Goal: Transaction & Acquisition: Book appointment/travel/reservation

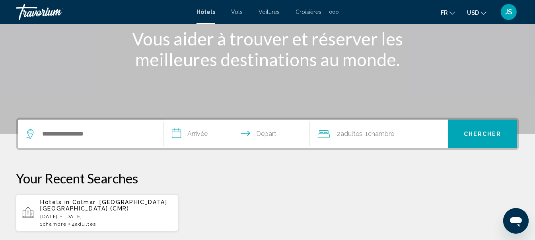
scroll to position [119, 0]
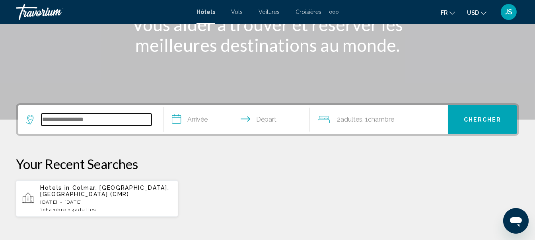
drag, startPoint x: 56, startPoint y: 119, endPoint x: 102, endPoint y: 75, distance: 63.3
click at [56, 119] on input "Search widget" at bounding box center [96, 119] width 110 height 12
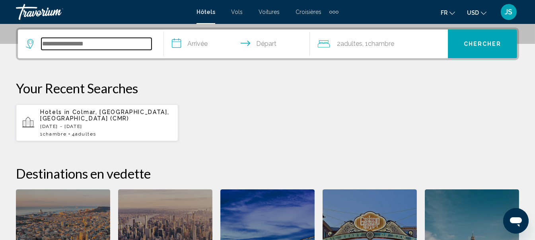
scroll to position [197, 0]
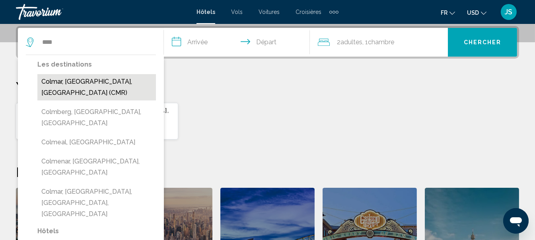
click at [107, 84] on button "Colmar, [GEOGRAPHIC_DATA], [GEOGRAPHIC_DATA] (CMR)" at bounding box center [96, 87] width 119 height 26
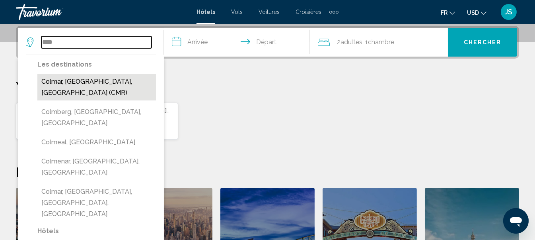
type input "**********"
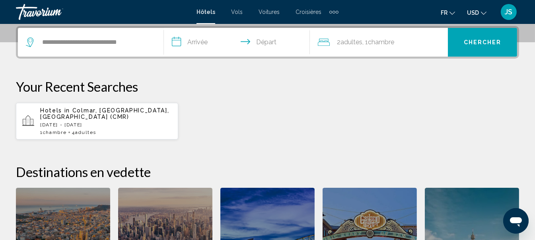
click at [189, 39] on input "**********" at bounding box center [238, 43] width 149 height 31
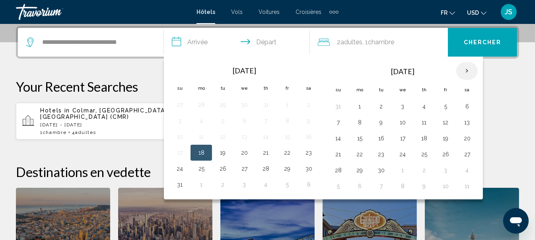
click at [464, 71] on th "Next month" at bounding box center [467, 71] width 21 height 18
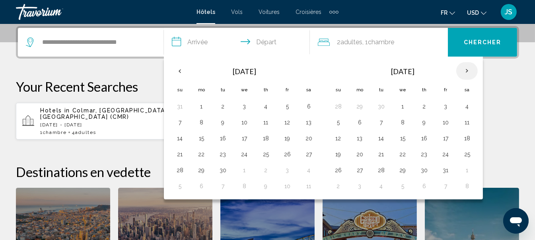
click at [464, 71] on th "Next month" at bounding box center [467, 71] width 21 height 18
click at [444, 105] on button "5" at bounding box center [445, 106] width 13 height 11
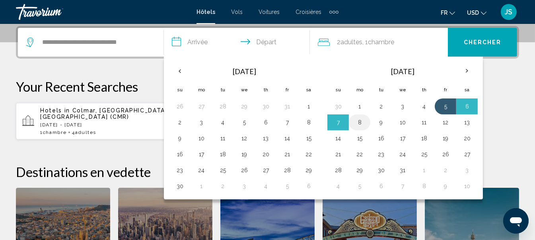
click at [356, 124] on button "8" at bounding box center [359, 122] width 13 height 11
type input "**********"
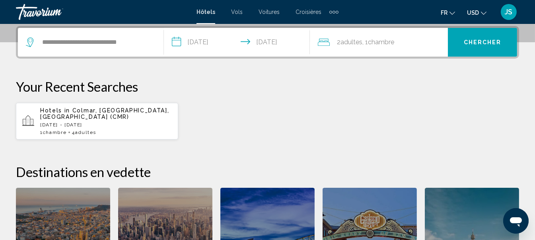
click at [391, 42] on span "Chambre" at bounding box center [381, 42] width 26 height 8
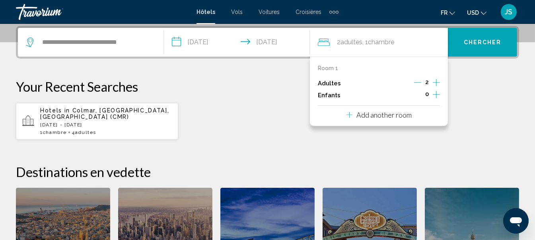
click at [437, 80] on icon "Increment adults" at bounding box center [436, 83] width 7 height 10
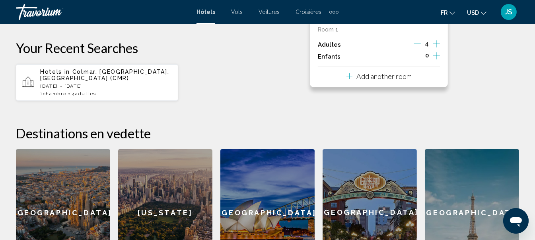
scroll to position [276, 0]
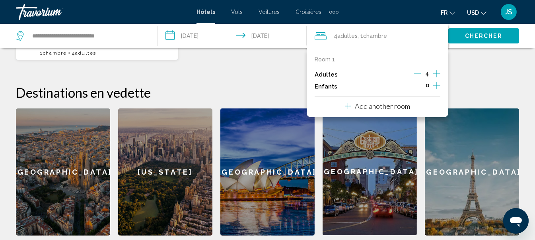
click at [392, 108] on p "Add another room" at bounding box center [382, 106] width 55 height 9
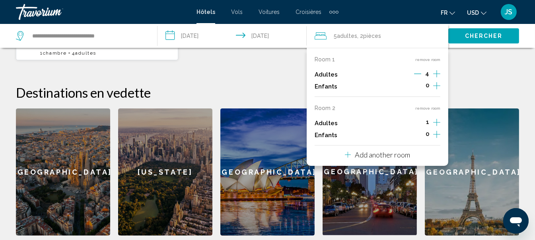
click at [417, 71] on icon "Decrement adults" at bounding box center [417, 73] width 7 height 7
click at [417, 71] on icon "Decrement adults" at bounding box center [418, 73] width 7 height 7
click at [437, 77] on icon "Increment adults" at bounding box center [436, 73] width 7 height 7
click at [474, 34] on span "Chercher" at bounding box center [484, 36] width 38 height 6
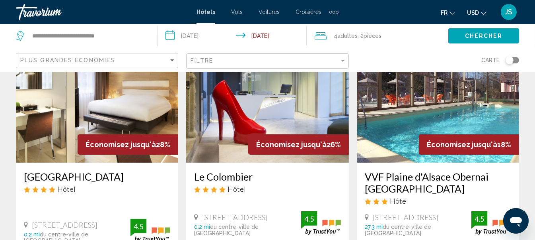
scroll to position [119, 0]
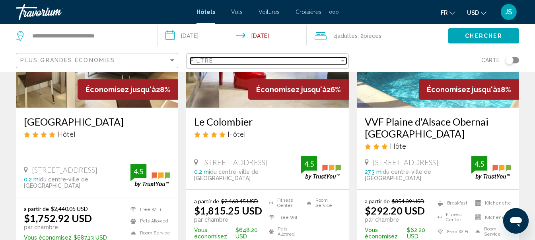
click at [340, 61] on div "Filter" at bounding box center [343, 60] width 7 height 6
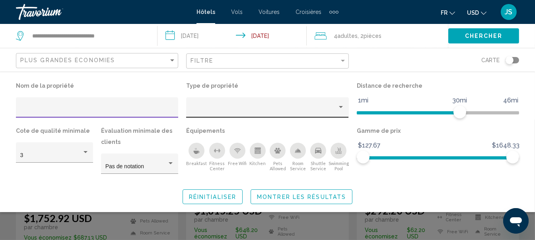
click at [341, 106] on div "Property type" at bounding box center [341, 107] width 4 height 2
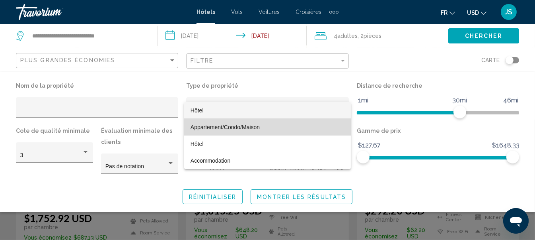
click at [252, 127] on span "Appartement/Condo/Maison" at bounding box center [225, 127] width 69 height 6
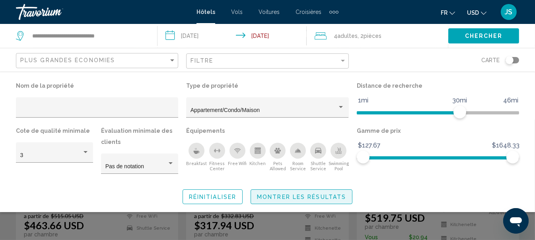
click at [291, 196] on span "Montrer les résultats" at bounding box center [301, 196] width 89 height 6
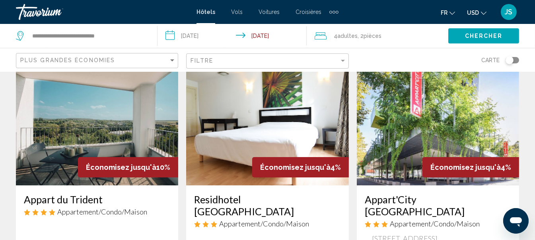
scroll to position [39, 0]
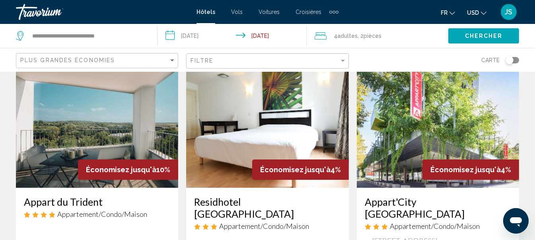
click at [83, 128] on img "Main content" at bounding box center [97, 123] width 162 height 127
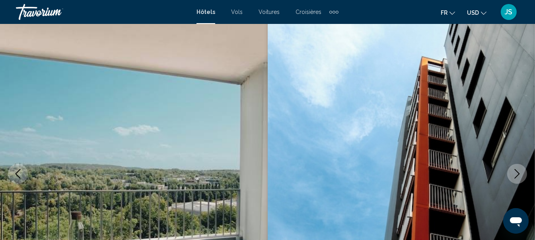
scroll to position [93, 0]
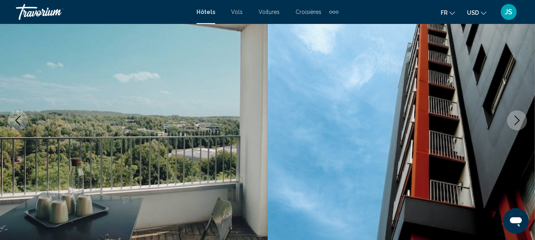
click at [520, 123] on icon "Next image" at bounding box center [518, 120] width 10 height 10
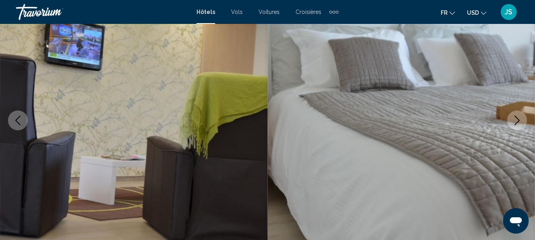
click at [520, 123] on icon "Next image" at bounding box center [518, 120] width 10 height 10
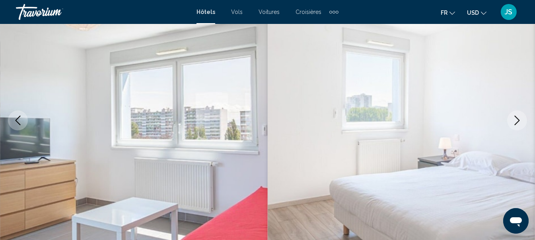
click at [520, 123] on icon "Next image" at bounding box center [518, 120] width 10 height 10
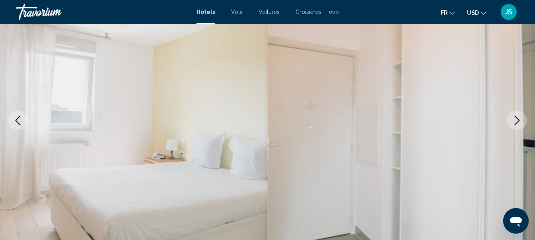
click at [520, 123] on icon "Next image" at bounding box center [518, 120] width 10 height 10
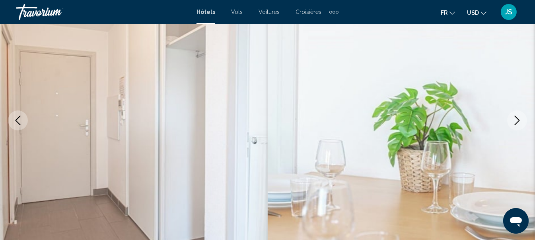
click at [519, 123] on icon "Next image" at bounding box center [518, 120] width 10 height 10
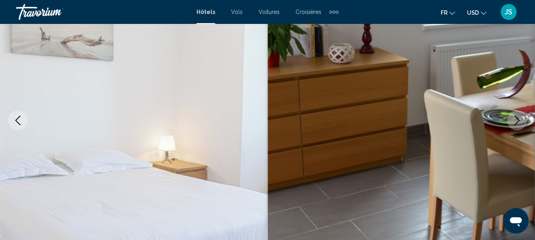
click at [519, 123] on icon "Next image" at bounding box center [518, 120] width 10 height 10
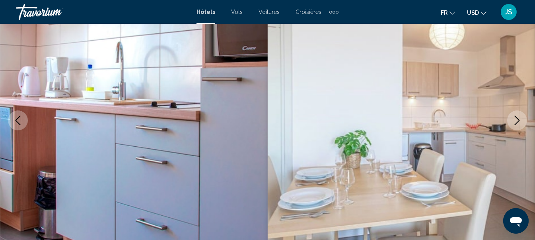
click at [519, 123] on icon "Next image" at bounding box center [518, 120] width 10 height 10
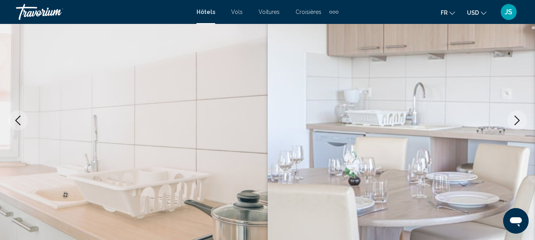
click at [519, 123] on icon "Next image" at bounding box center [518, 120] width 10 height 10
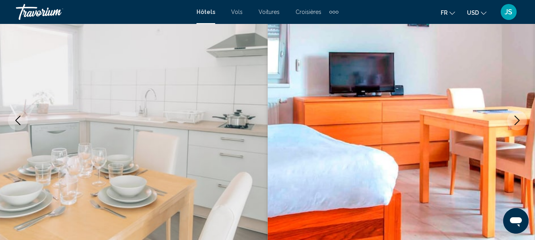
click at [519, 123] on icon "Next image" at bounding box center [518, 120] width 10 height 10
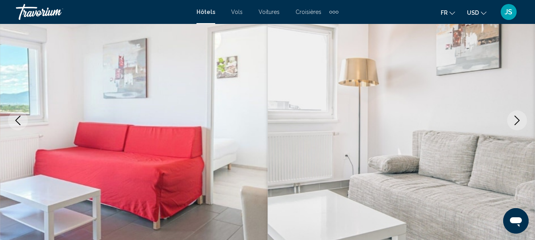
click at [519, 123] on icon "Next image" at bounding box center [518, 120] width 10 height 10
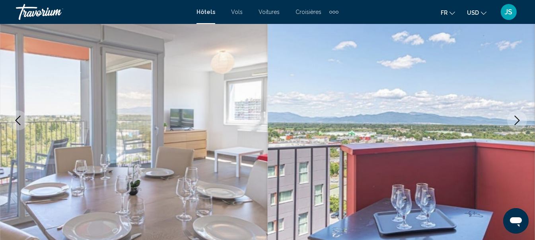
click at [519, 123] on icon "Next image" at bounding box center [518, 120] width 10 height 10
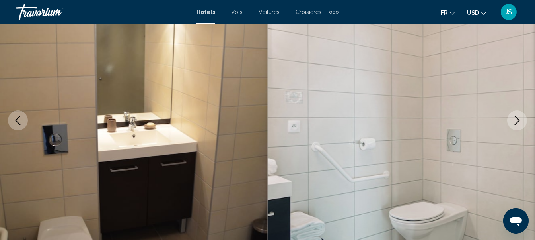
click at [519, 123] on icon "Next image" at bounding box center [518, 120] width 10 height 10
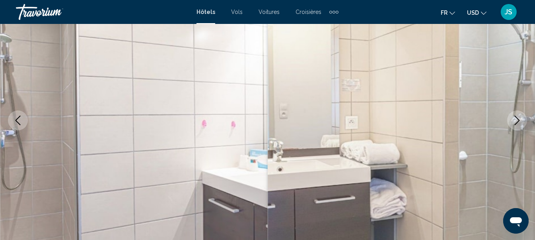
click at [519, 123] on icon "Next image" at bounding box center [518, 120] width 10 height 10
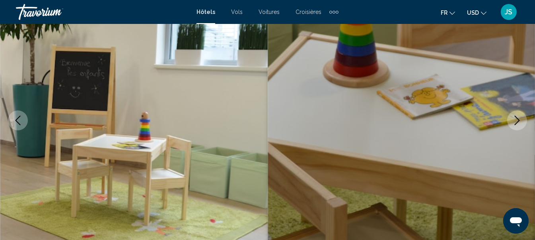
click at [519, 123] on icon "Next image" at bounding box center [518, 120] width 10 height 10
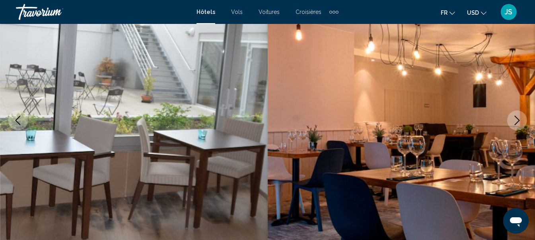
click at [519, 123] on icon "Next image" at bounding box center [518, 120] width 10 height 10
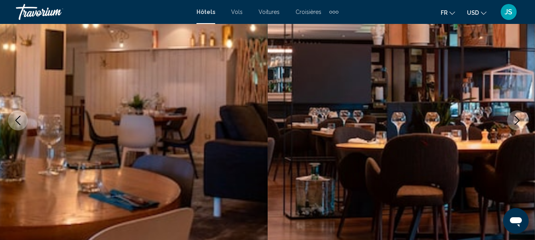
click at [519, 123] on icon "Next image" at bounding box center [518, 120] width 10 height 10
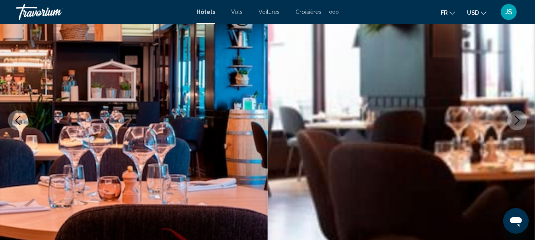
click at [519, 123] on icon "Next image" at bounding box center [518, 120] width 10 height 10
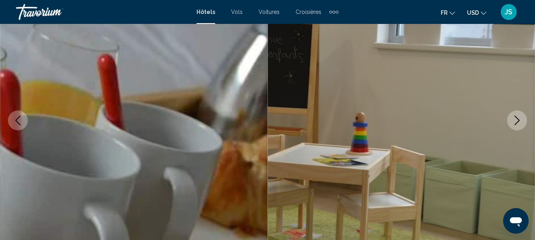
click at [519, 123] on icon "Next image" at bounding box center [518, 120] width 10 height 10
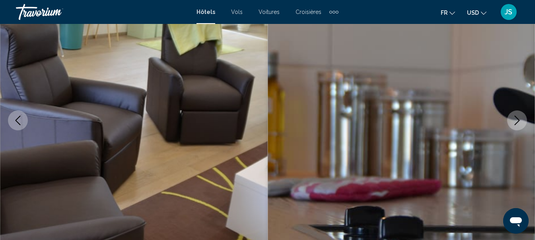
click at [518, 122] on icon "Next image" at bounding box center [518, 120] width 10 height 10
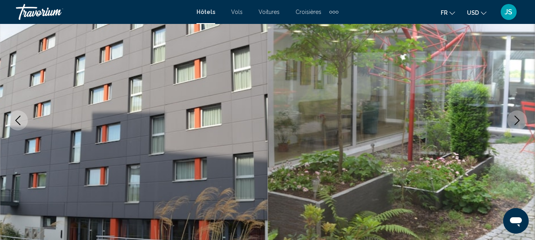
click at [518, 122] on icon "Next image" at bounding box center [518, 120] width 10 height 10
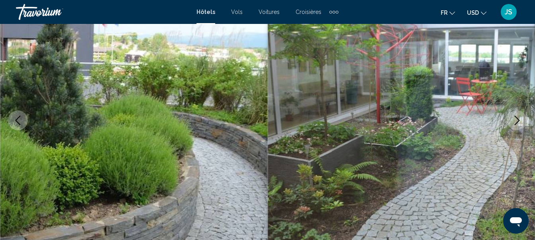
click at [518, 122] on icon "Next image" at bounding box center [518, 120] width 10 height 10
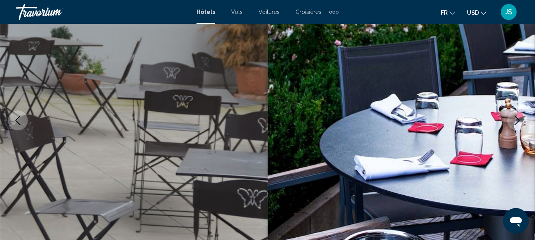
click at [518, 122] on icon "Next image" at bounding box center [518, 120] width 10 height 10
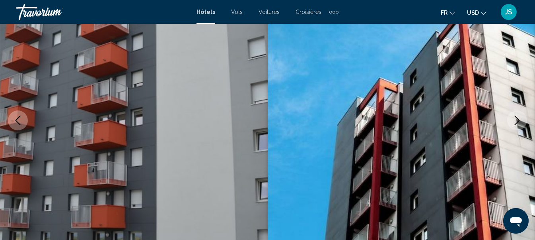
click at [518, 122] on icon "Next image" at bounding box center [518, 120] width 10 height 10
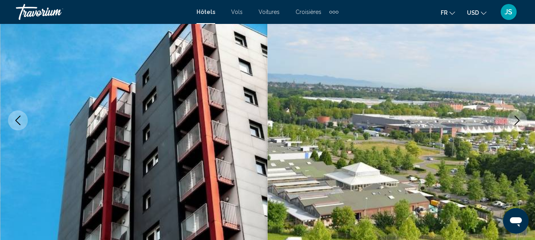
click at [518, 122] on icon "Next image" at bounding box center [518, 120] width 10 height 10
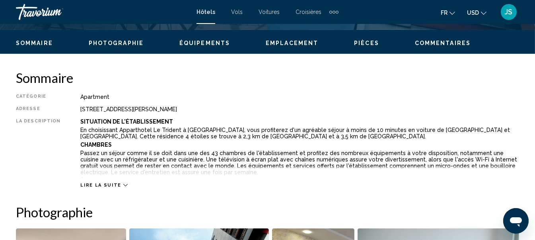
scroll to position [371, 0]
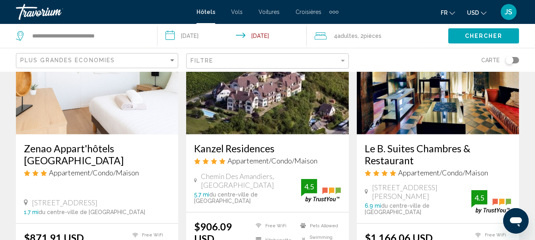
scroll to position [358, 0]
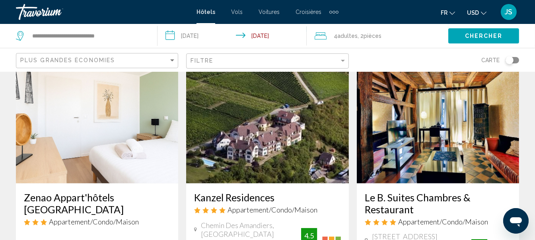
click at [128, 102] on img "Main content" at bounding box center [97, 119] width 162 height 127
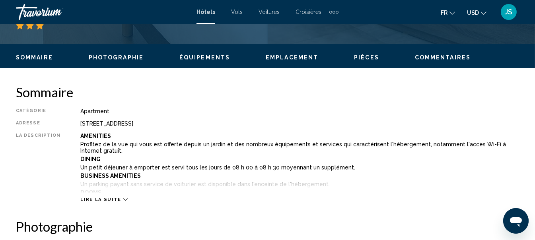
scroll to position [93, 0]
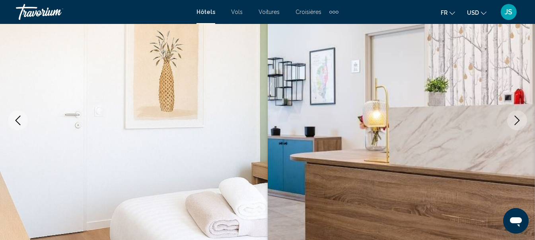
click at [516, 123] on icon "Next image" at bounding box center [517, 120] width 5 height 10
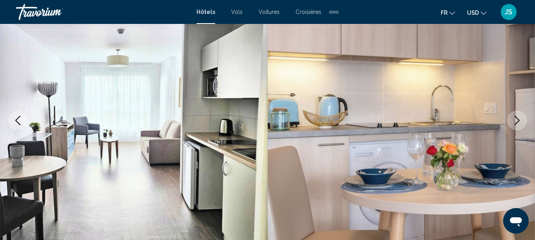
click at [516, 123] on icon "Next image" at bounding box center [517, 120] width 5 height 10
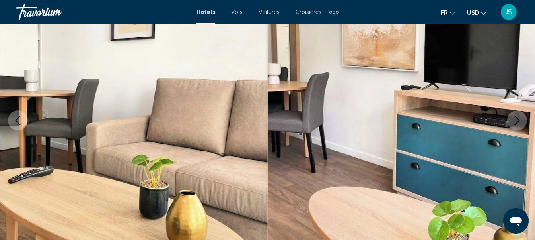
click at [516, 123] on icon "Next image" at bounding box center [517, 120] width 5 height 10
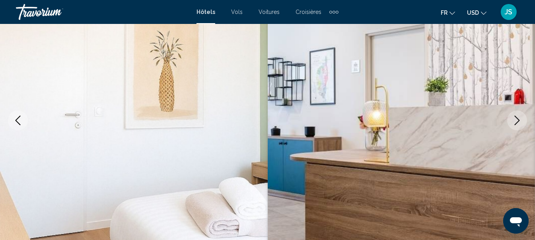
click at [516, 123] on icon "Next image" at bounding box center [517, 120] width 5 height 10
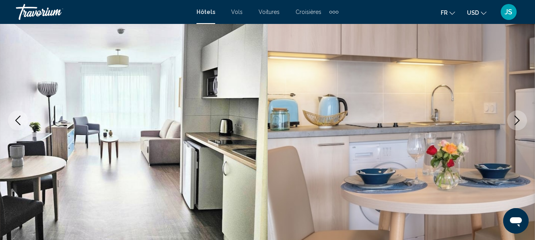
click at [516, 123] on icon "Next image" at bounding box center [517, 120] width 5 height 10
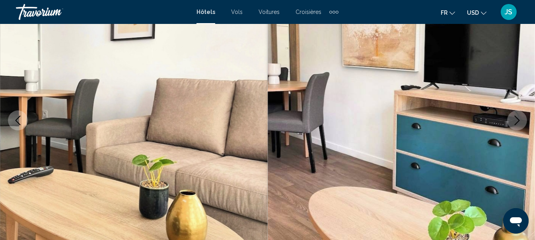
click at [516, 123] on icon "Next image" at bounding box center [517, 120] width 5 height 10
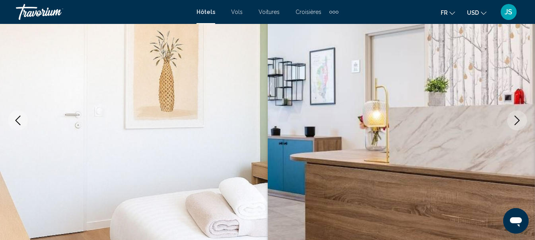
click at [516, 123] on icon "Next image" at bounding box center [517, 120] width 5 height 10
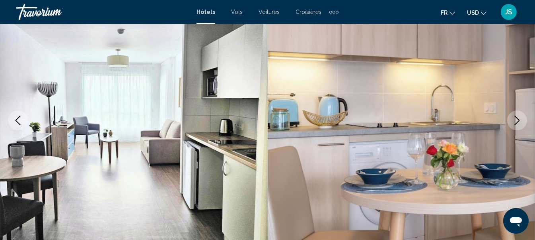
click at [516, 123] on icon "Next image" at bounding box center [517, 120] width 5 height 10
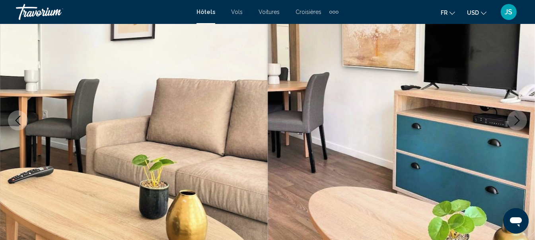
click at [516, 123] on icon "Next image" at bounding box center [517, 120] width 5 height 10
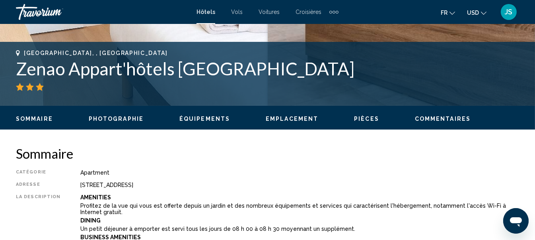
scroll to position [371, 0]
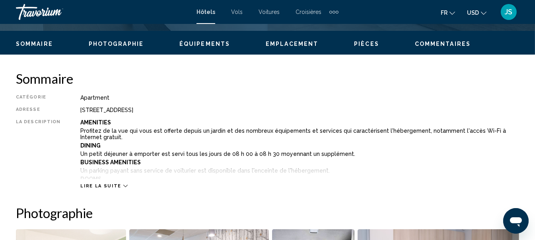
click at [123, 184] on icon "Main content" at bounding box center [125, 186] width 4 height 4
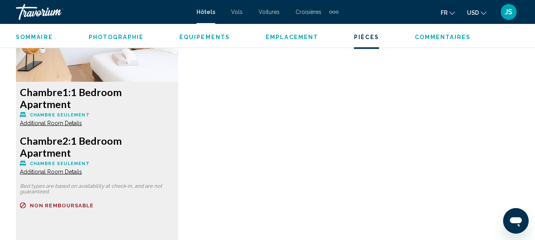
scroll to position [1566, 0]
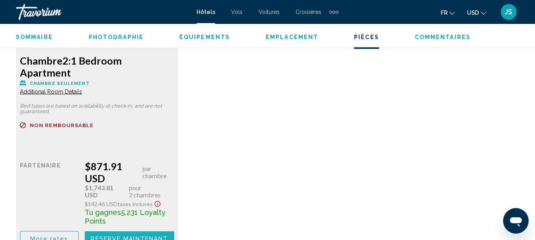
click at [117, 235] on span "Reserve maintenant" at bounding box center [129, 238] width 77 height 6
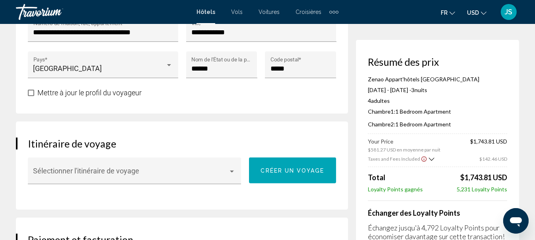
scroll to position [398, 0]
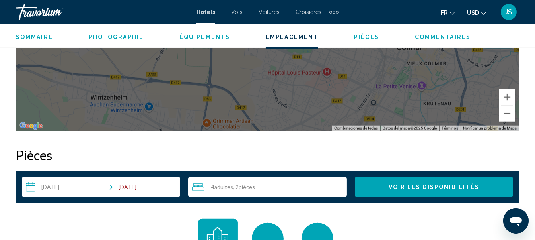
scroll to position [1168, 0]
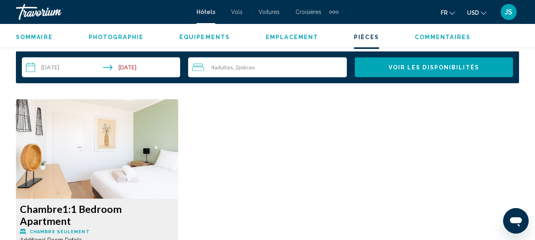
click at [236, 69] on span ", 2 Chambre pièces" at bounding box center [244, 67] width 22 height 6
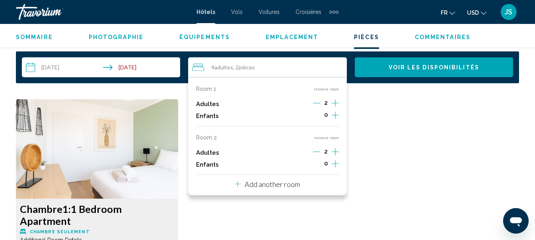
click at [320, 151] on div "2" at bounding box center [326, 152] width 26 height 12
click at [316, 152] on icon "Decrement adults" at bounding box center [316, 151] width 7 height 7
click at [204, 136] on p "Room 2" at bounding box center [206, 137] width 21 height 6
click at [248, 68] on span "pièces" at bounding box center [247, 67] width 16 height 7
click at [335, 102] on icon "Increment adults" at bounding box center [335, 103] width 7 height 7
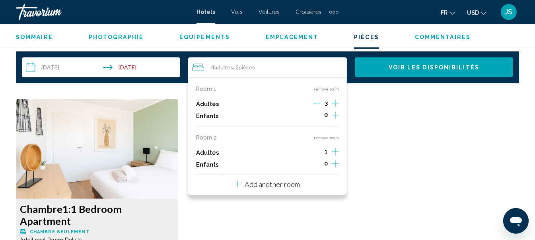
click at [335, 102] on icon "Increment adults" at bounding box center [335, 103] width 7 height 7
drag, startPoint x: 324, startPoint y: 149, endPoint x: 327, endPoint y: 152, distance: 4.2
click at [327, 152] on span "1" at bounding box center [326, 151] width 3 height 6
click at [325, 152] on span "1" at bounding box center [326, 151] width 3 height 6
click at [321, 137] on button "remove room" at bounding box center [326, 137] width 25 height 5
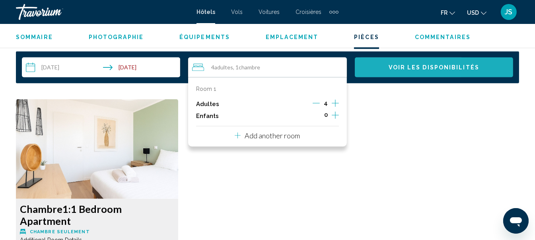
click at [387, 67] on button "Voir les disponibilités" at bounding box center [434, 67] width 158 height 20
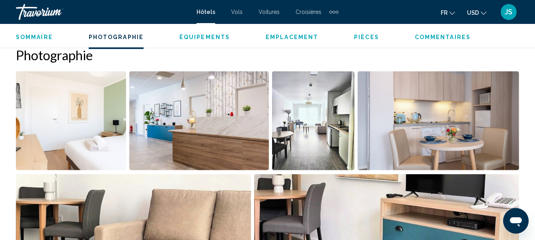
scroll to position [529, 0]
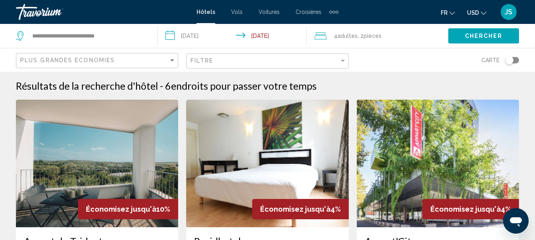
click at [373, 34] on span "pièces" at bounding box center [373, 36] width 18 height 6
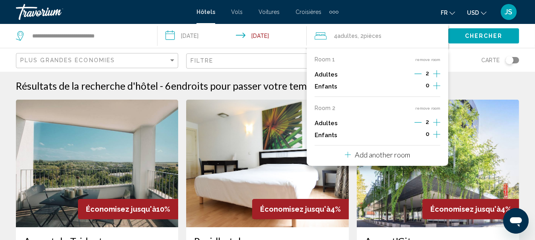
click at [418, 121] on icon "Decrement adults" at bounding box center [418, 122] width 7 height 7
click at [423, 107] on button "remove room" at bounding box center [428, 107] width 25 height 5
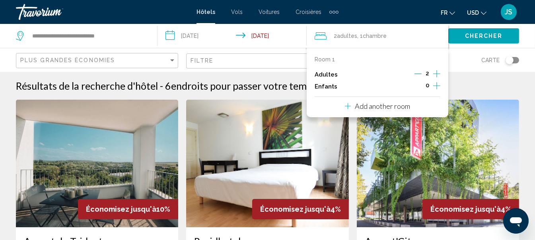
click at [435, 74] on icon "Increment adults" at bounding box center [436, 74] width 7 height 10
click at [464, 32] on button "Chercher" at bounding box center [484, 35] width 71 height 15
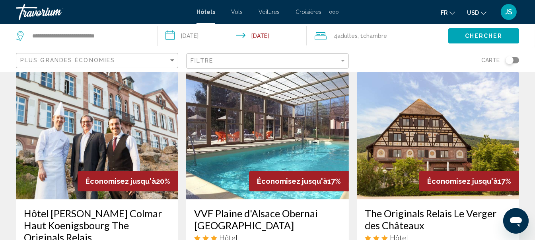
scroll to position [80, 0]
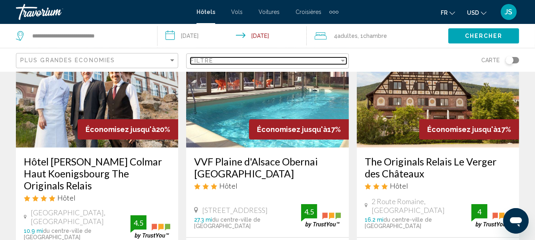
click at [345, 62] on div "Filter" at bounding box center [343, 60] width 7 height 6
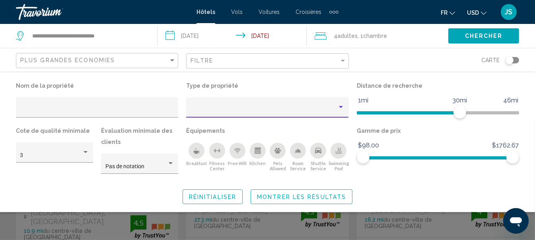
click at [344, 109] on div "Property type" at bounding box center [341, 107] width 7 height 6
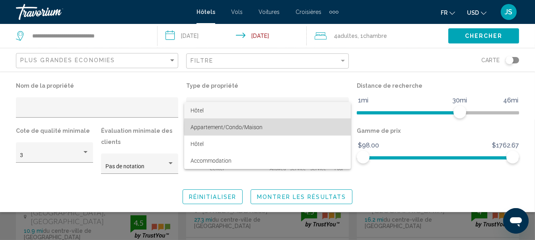
click at [286, 128] on span "Appartement/Condo/Maison" at bounding box center [268, 127] width 154 height 17
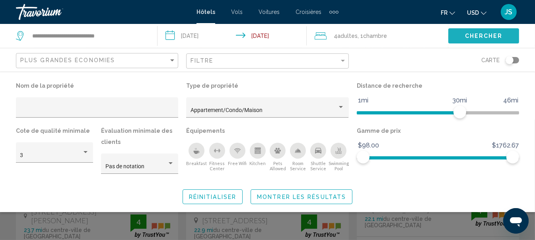
click at [480, 37] on span "Chercher" at bounding box center [484, 36] width 38 height 6
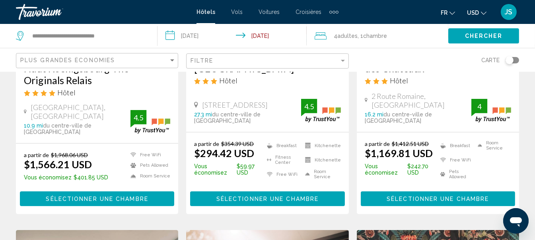
scroll to position [199, 0]
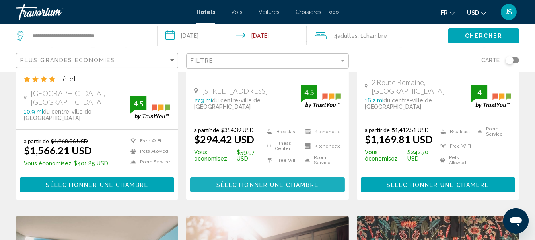
click at [262, 182] on span "Sélectionner une chambre" at bounding box center [268, 185] width 102 height 6
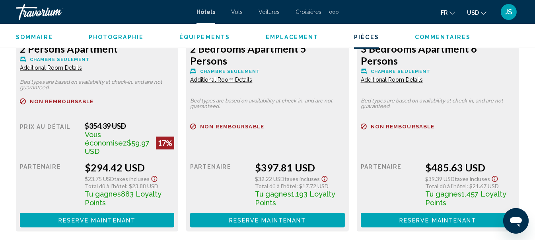
scroll to position [1248, 0]
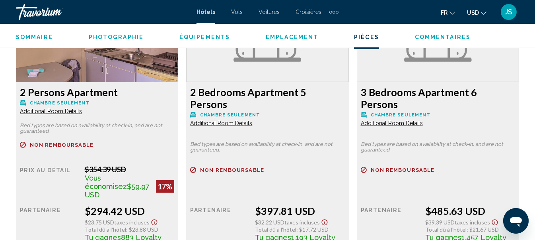
click at [127, 55] on img "Main content" at bounding box center [97, 32] width 162 height 100
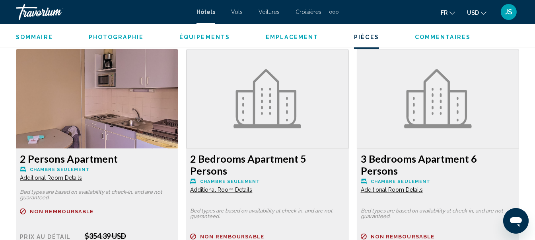
scroll to position [1168, 0]
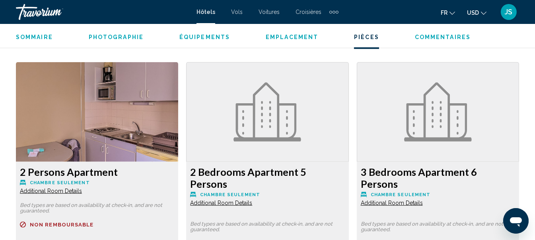
click at [123, 94] on img "Main content" at bounding box center [97, 112] width 162 height 100
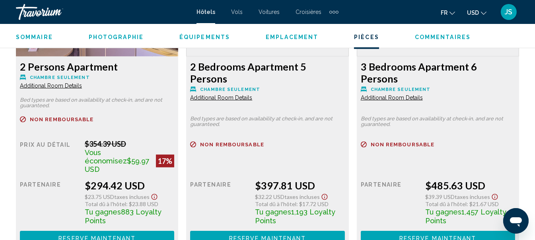
scroll to position [1367, 0]
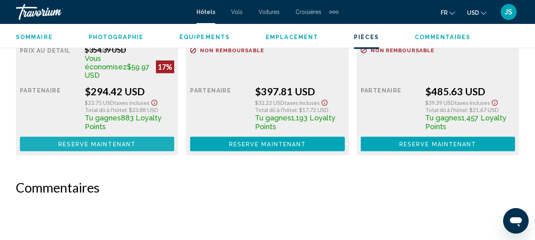
click at [102, 141] on span "Reserve maintenant" at bounding box center [97, 144] width 77 height 6
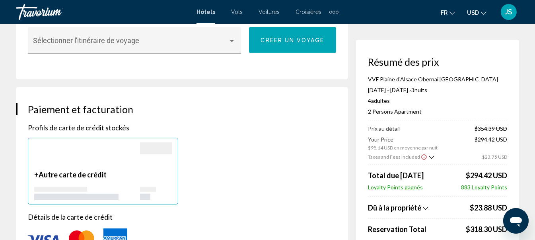
scroll to position [570, 0]
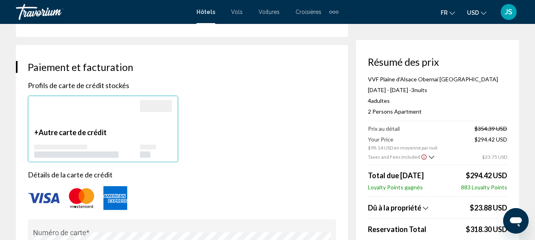
click at [515, 171] on div "Résumé des prix VVF Plaine d'Alsace Obernai [GEOGRAPHIC_DATA] [DATE] - [DATE] -…" at bounding box center [437, 224] width 163 height 368
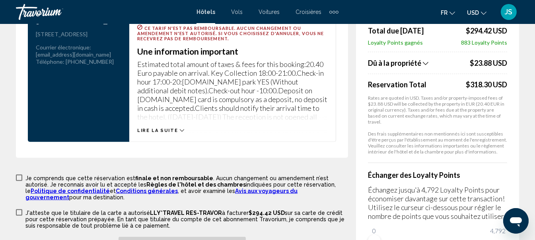
scroll to position [1168, 0]
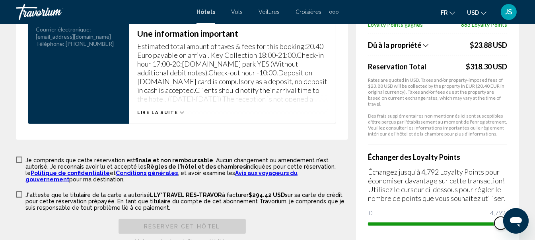
drag, startPoint x: 376, startPoint y: 223, endPoint x: 539, endPoint y: 218, distance: 163.7
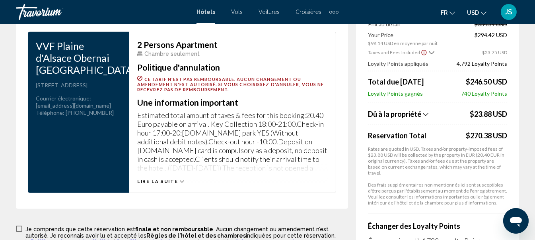
scroll to position [1048, 0]
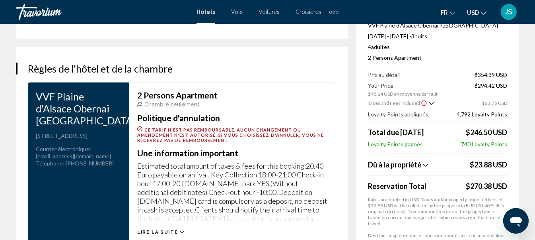
scroll to position [93, 0]
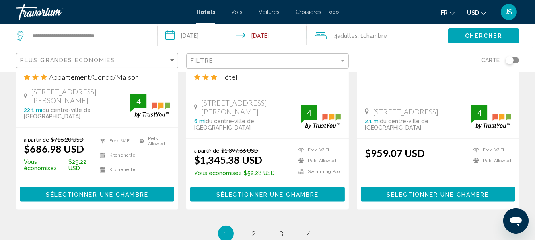
scroll to position [1115, 0]
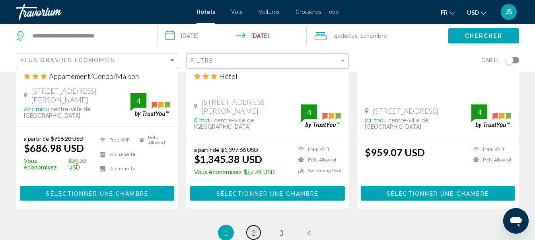
click at [256, 225] on link "page 2" at bounding box center [254, 232] width 14 height 14
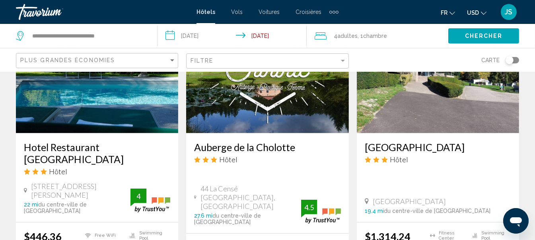
scroll to position [318, 0]
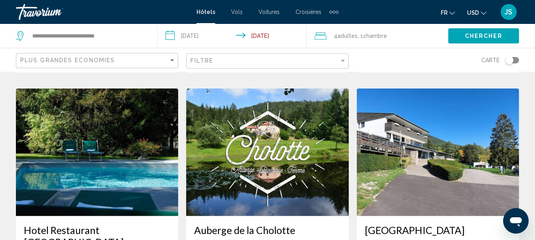
click at [287, 146] on img "Main content" at bounding box center [267, 151] width 162 height 127
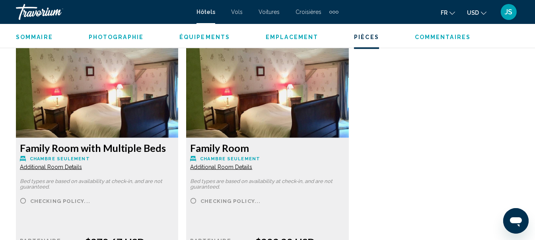
scroll to position [1247, 0]
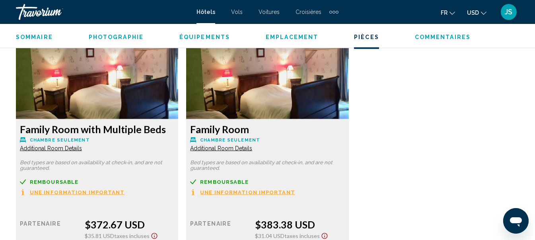
click at [91, 88] on img "Main content" at bounding box center [97, 70] width 162 height 100
click at [102, 145] on div "Family Room with Multiple Beds Chambre seulement Additional Room Details" at bounding box center [97, 137] width 154 height 29
click at [116, 74] on img "Main content" at bounding box center [97, 70] width 162 height 100
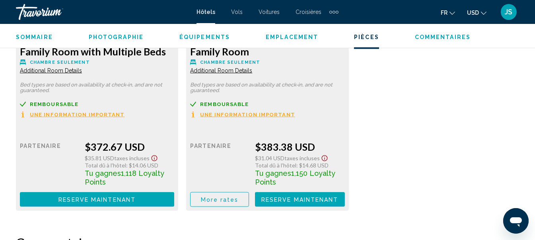
scroll to position [1327, 0]
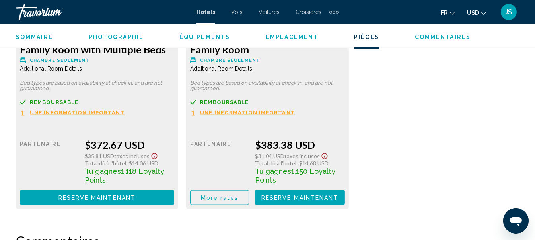
click at [70, 112] on span "Une information important" at bounding box center [77, 112] width 95 height 5
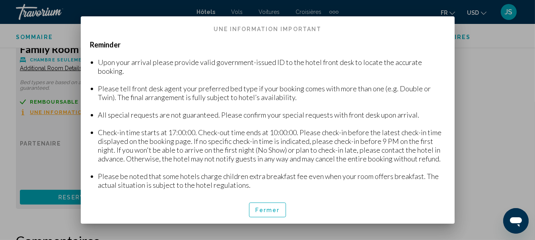
scroll to position [0, 0]
click at [267, 210] on span "Fermer" at bounding box center [268, 210] width 25 height 6
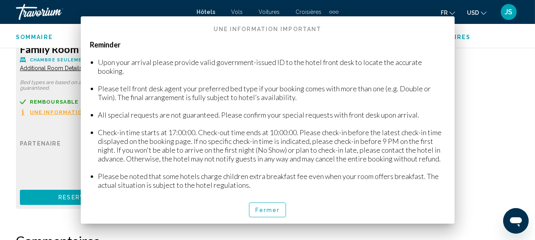
scroll to position [1327, 0]
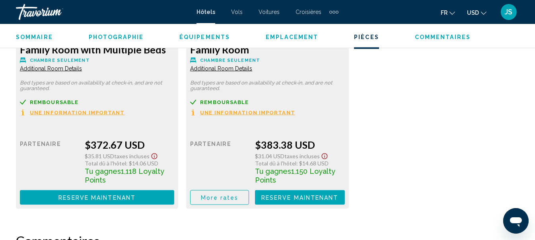
click at [76, 69] on span "Additional Room Details" at bounding box center [51, 68] width 62 height 6
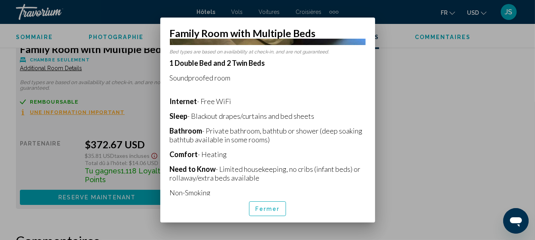
scroll to position [148, 0]
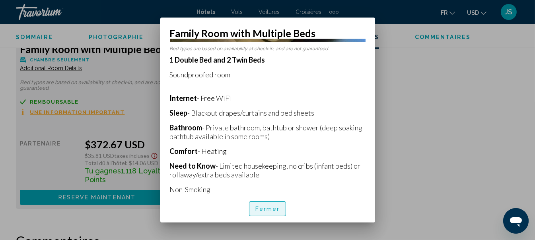
click at [269, 203] on button "Fermer" at bounding box center [267, 208] width 37 height 15
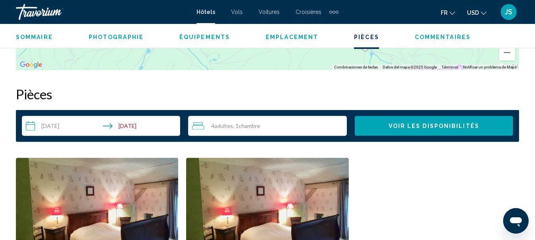
scroll to position [1008, 0]
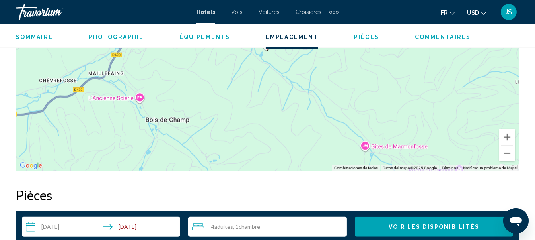
click at [104, 38] on span "Photographie" at bounding box center [116, 37] width 55 height 6
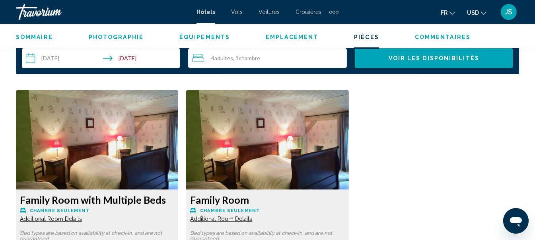
scroll to position [1205, 0]
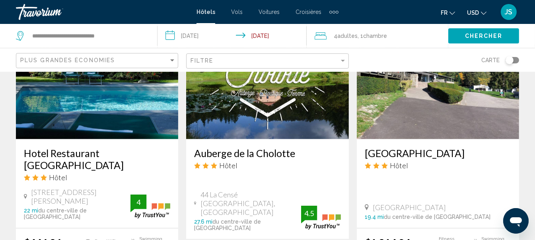
scroll to position [358, 0]
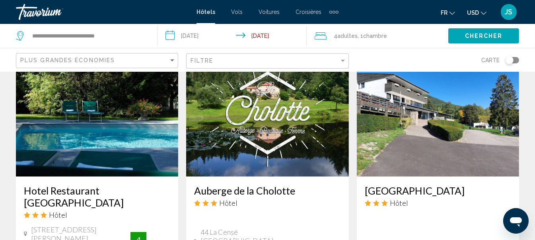
click at [92, 139] on img "Main content" at bounding box center [97, 112] width 162 height 127
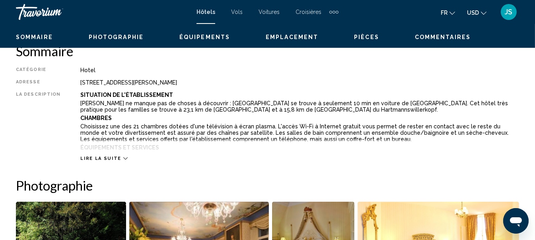
scroll to position [451, 0]
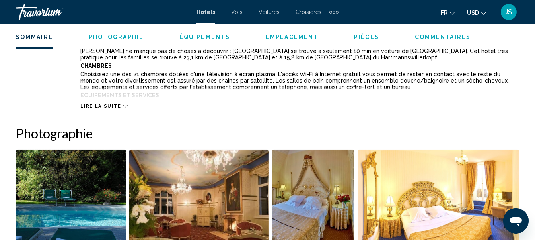
click at [123, 107] on icon "Main content" at bounding box center [125, 106] width 4 height 4
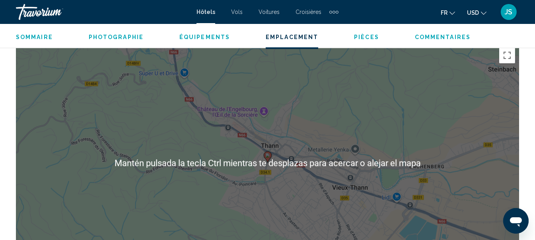
scroll to position [1048, 0]
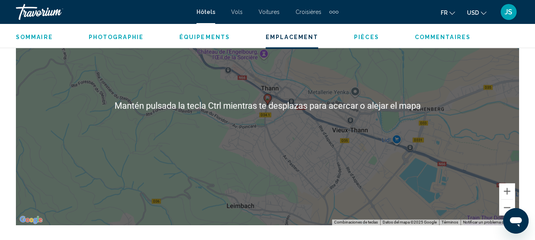
click at [375, 115] on div "Para activar la función de arrastre con el teclado, pulsa Alt + Intro. Cuando h…" at bounding box center [268, 105] width 504 height 239
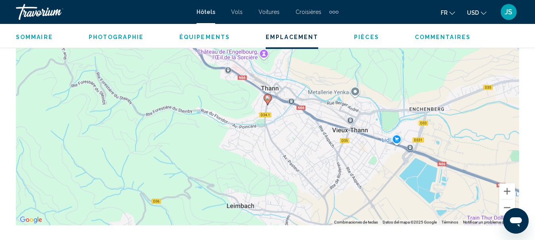
click at [376, 141] on div "Para activar la función de arrastre con el teclado, pulsa Alt + Intro. Cuando h…" at bounding box center [268, 105] width 504 height 239
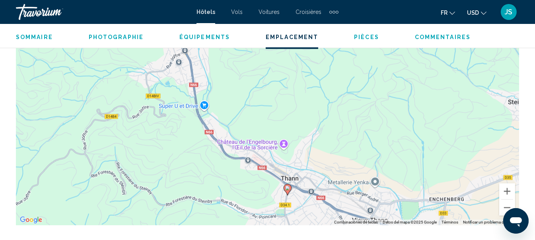
drag, startPoint x: 414, startPoint y: 166, endPoint x: 412, endPoint y: 223, distance: 57.0
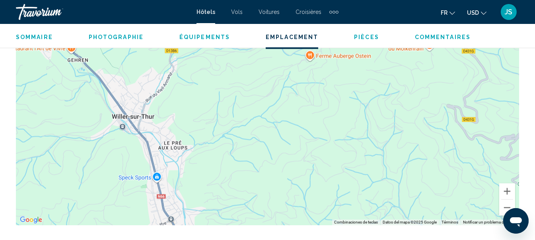
drag, startPoint x: 357, startPoint y: 68, endPoint x: 333, endPoint y: 220, distance: 154.0
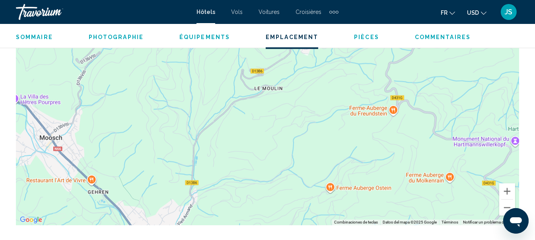
drag, startPoint x: 261, startPoint y: 83, endPoint x: 301, endPoint y: 256, distance: 177.3
drag, startPoint x: 299, startPoint y: 133, endPoint x: 289, endPoint y: 184, distance: 52.7
click at [289, 184] on div "[GEOGRAPHIC_DATA], , [GEOGRAPHIC_DATA] Hotel Restaurant [GEOGRAPHIC_DATA] 4 Adr…" at bounding box center [267, 2] width 535 height 2053
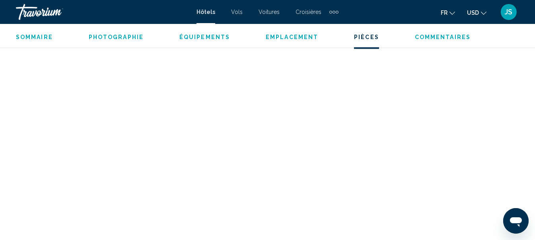
scroll to position [1911, 0]
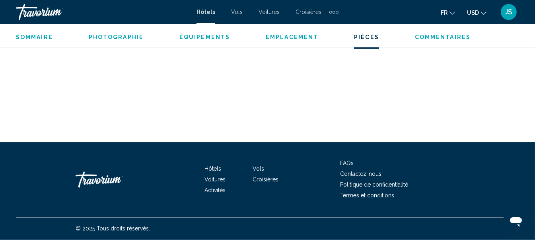
drag, startPoint x: 295, startPoint y: 133, endPoint x: 291, endPoint y: 138, distance: 6.1
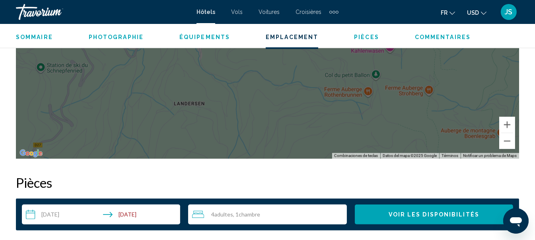
scroll to position [1035, 0]
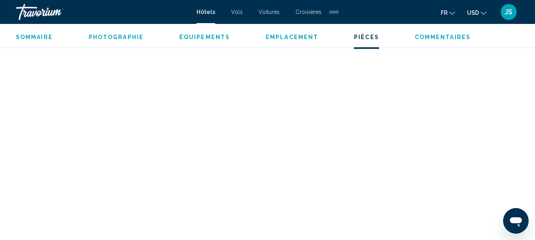
drag, startPoint x: 290, startPoint y: 129, endPoint x: 272, endPoint y: 248, distance: 120.4
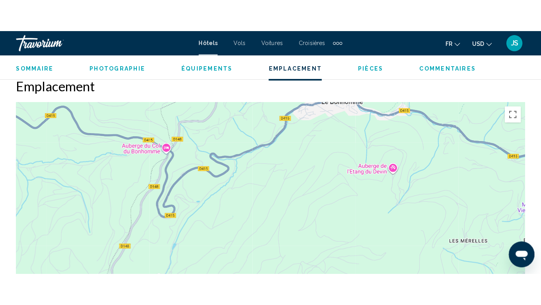
scroll to position [955, 0]
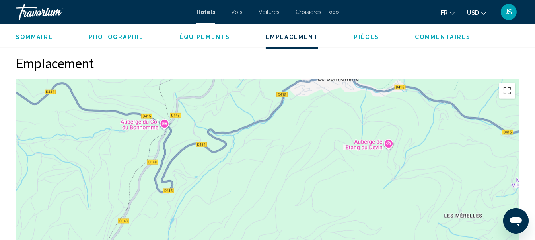
click at [507, 90] on button "Cambiar a la vista en pantalla completa" at bounding box center [508, 91] width 16 height 16
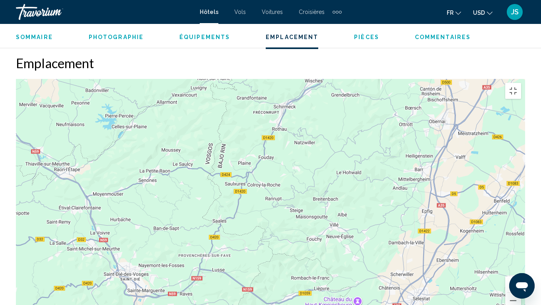
drag, startPoint x: 460, startPoint y: 167, endPoint x: 378, endPoint y: 304, distance: 159.8
click at [378, 239] on div "Mantén pulsada la tecla Ctrl mientras te desplazas para acercar o alejar el map…" at bounding box center [271, 198] width 510 height 239
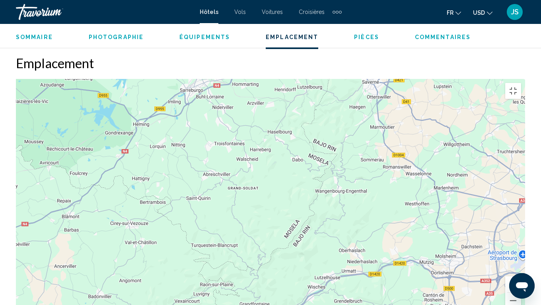
drag, startPoint x: 319, startPoint y: 97, endPoint x: 309, endPoint y: 304, distance: 206.9
click at [310, 239] on div "Mantén pulsada la tecla Ctrl mientras te desplazas para acercar o alejar el map…" at bounding box center [271, 198] width 510 height 239
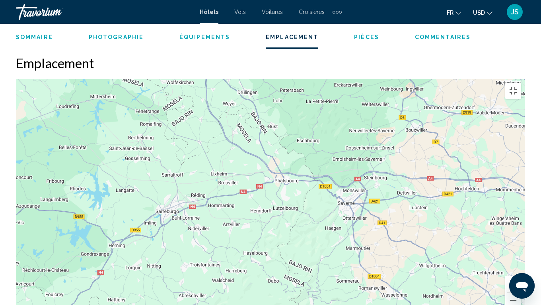
drag, startPoint x: 314, startPoint y: 119, endPoint x: 246, endPoint y: 247, distance: 145.1
click at [251, 239] on div "Main content" at bounding box center [271, 198] width 510 height 239
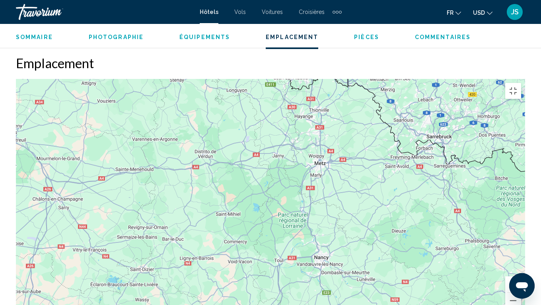
drag, startPoint x: 163, startPoint y: 175, endPoint x: 517, endPoint y: 176, distance: 353.9
click at [517, 176] on div "Main content" at bounding box center [271, 198] width 510 height 239
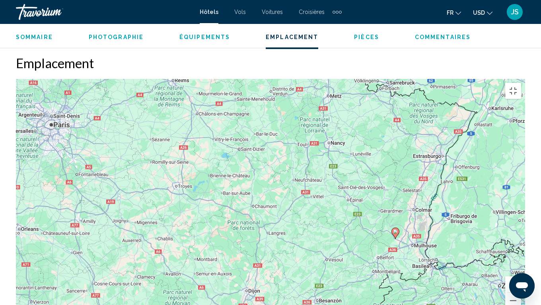
drag, startPoint x: 348, startPoint y: 246, endPoint x: 353, endPoint y: 122, distance: 124.3
click at [353, 122] on div "Para activar la función de arrastre con el teclado, pulsa Alt + Intro. Cuando h…" at bounding box center [271, 198] width 510 height 239
